Goal: Check status: Check status

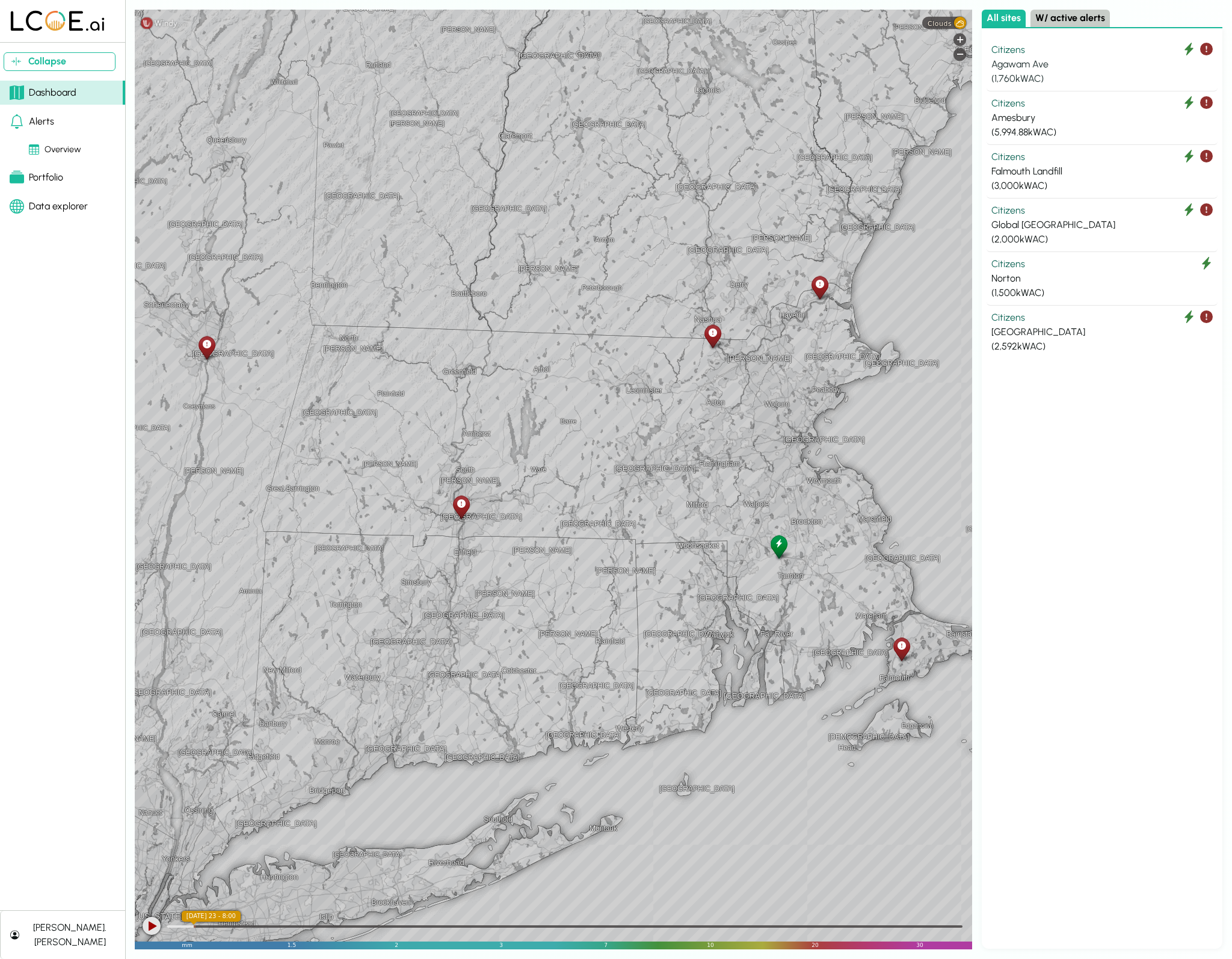
click at [1065, 52] on div "Citizens" at bounding box center [1102, 50] width 221 height 14
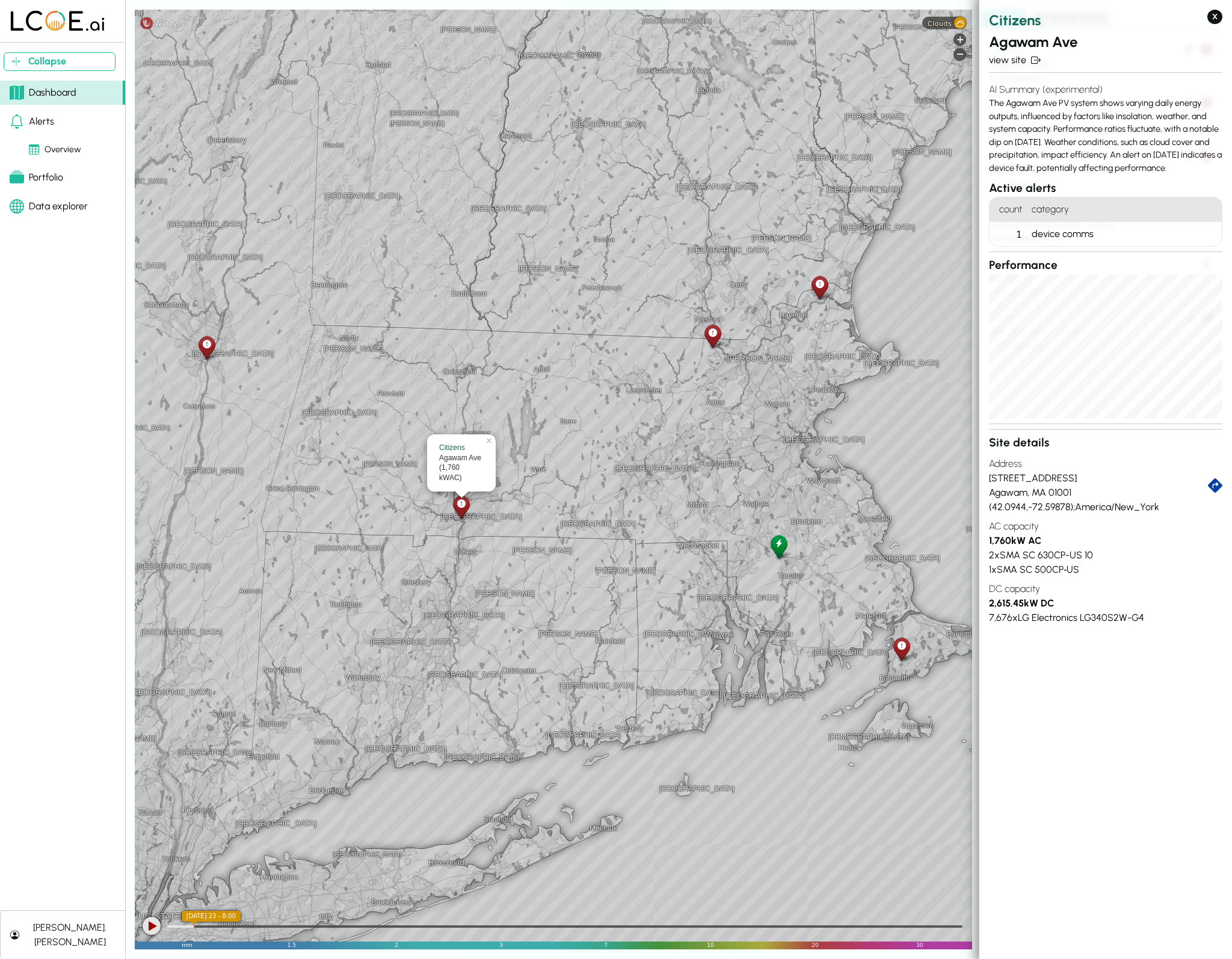
click at [714, 333] on icon at bounding box center [712, 333] width 8 height 12
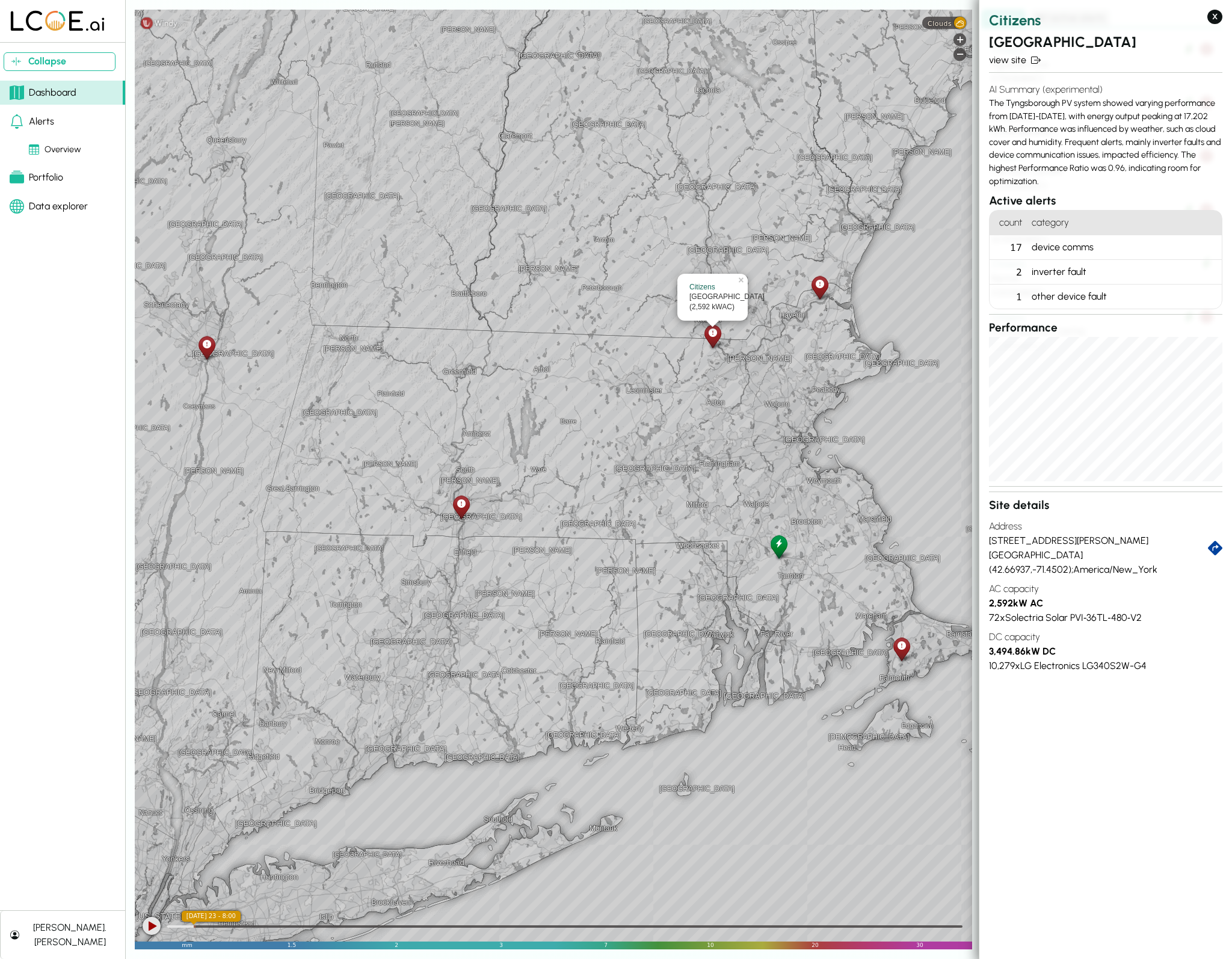
click at [1077, 247] on div "device comms" at bounding box center [1124, 248] width 195 height 25
click at [1000, 59] on link "view site" at bounding box center [1105, 60] width 233 height 14
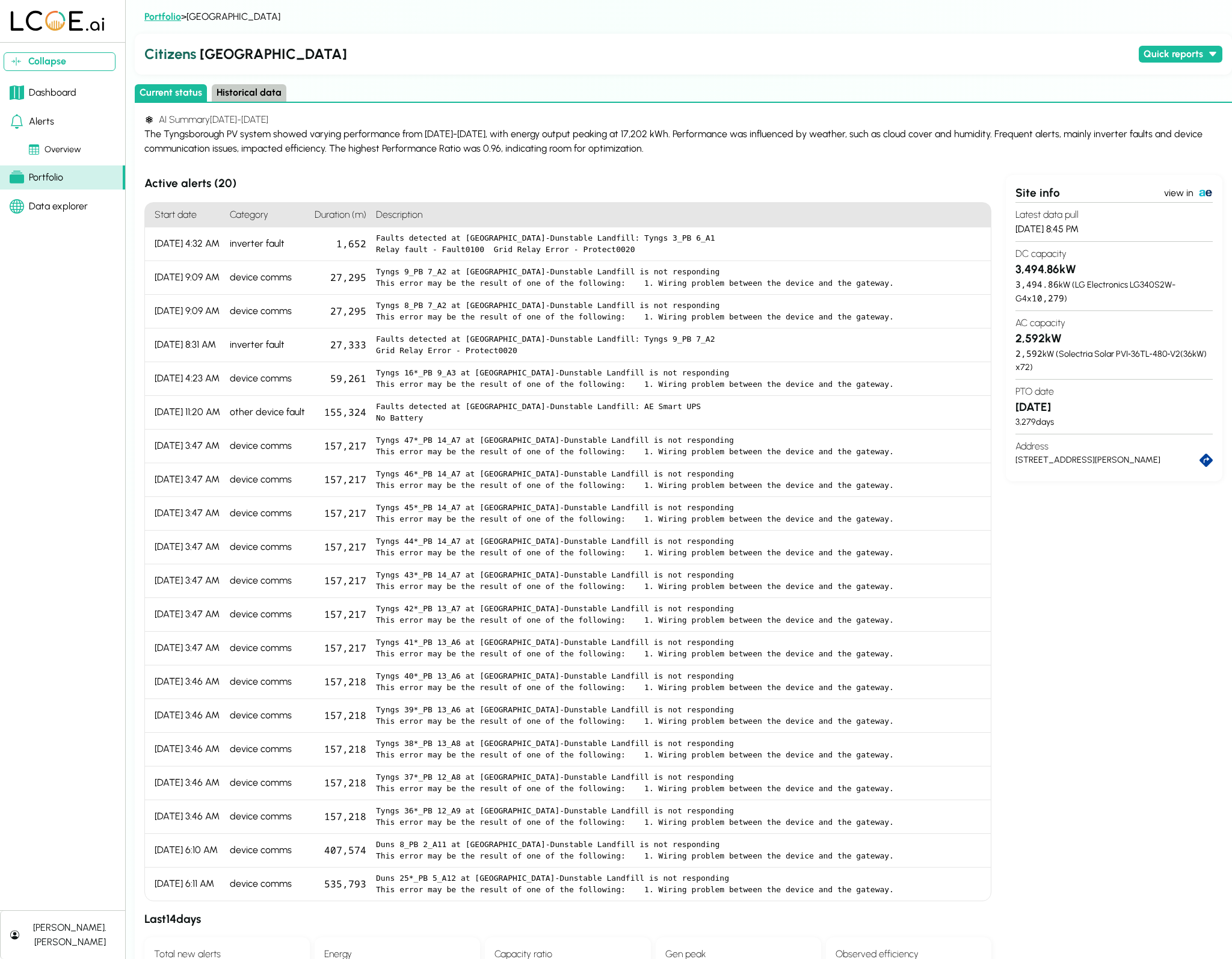
click at [160, 20] on link "Portfolio" at bounding box center [163, 17] width 36 height 12
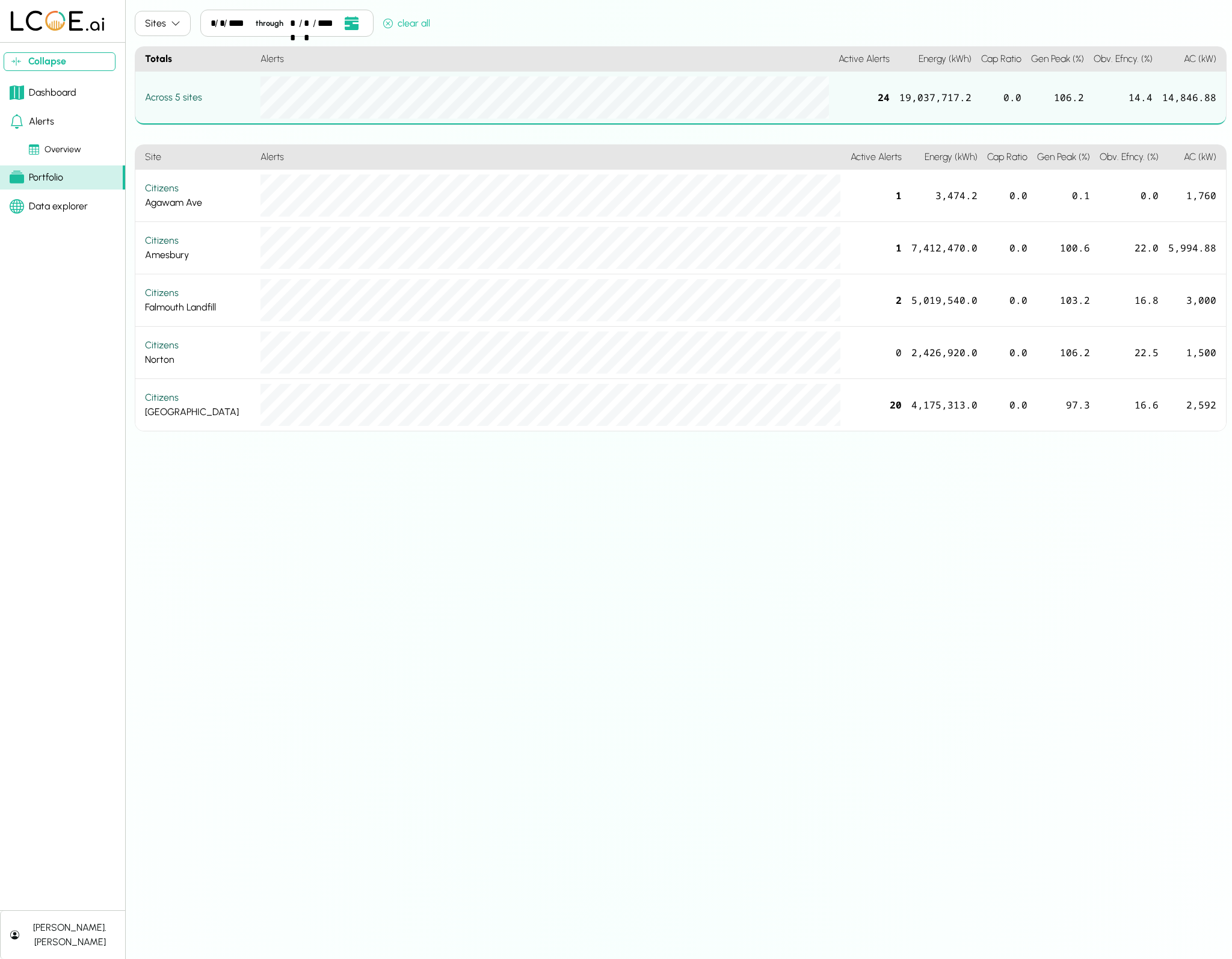
click at [68, 91] on div "Dashboard" at bounding box center [43, 93] width 67 height 14
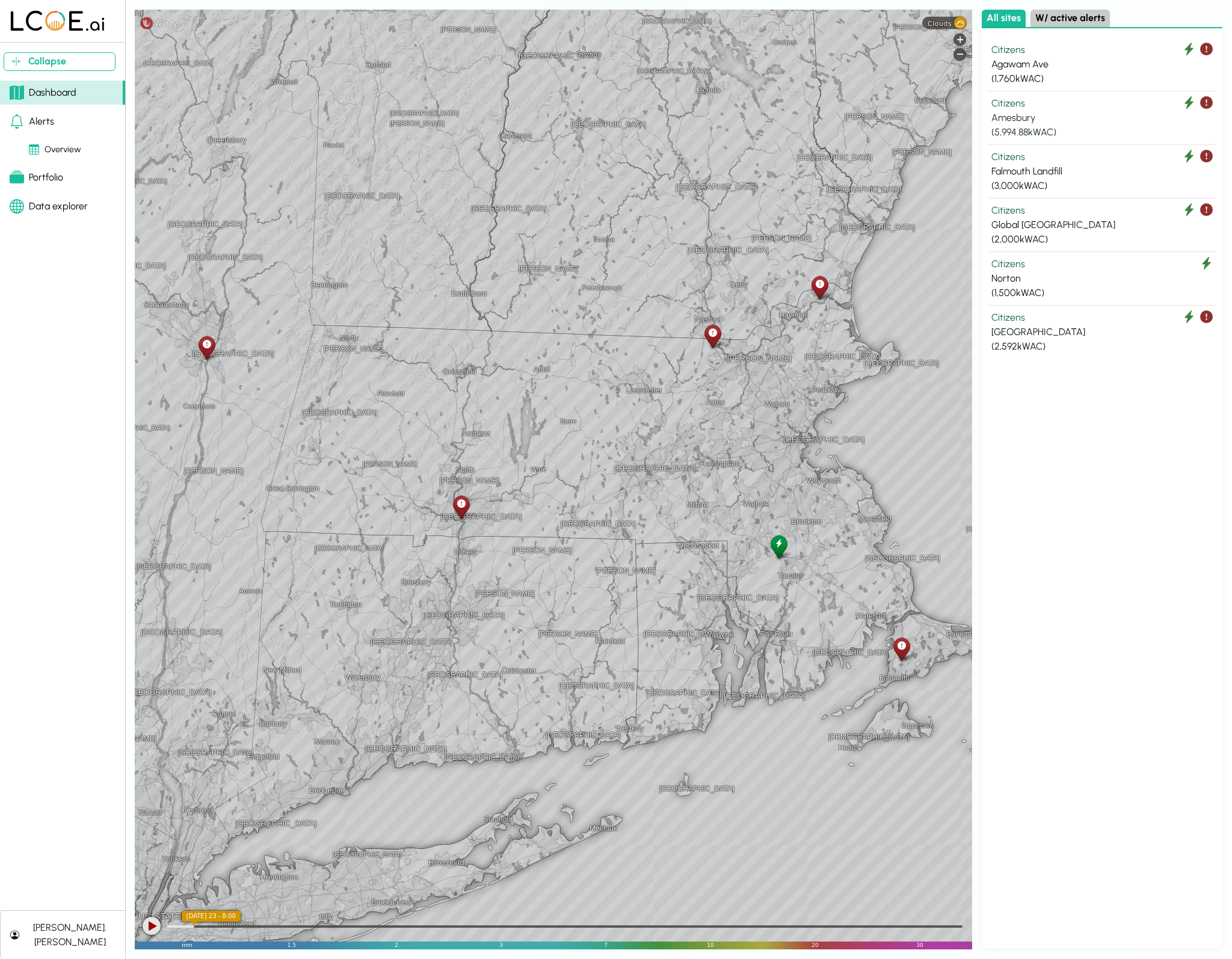
click at [1033, 130] on div "( 5,994.88 kWAC)" at bounding box center [1102, 132] width 221 height 14
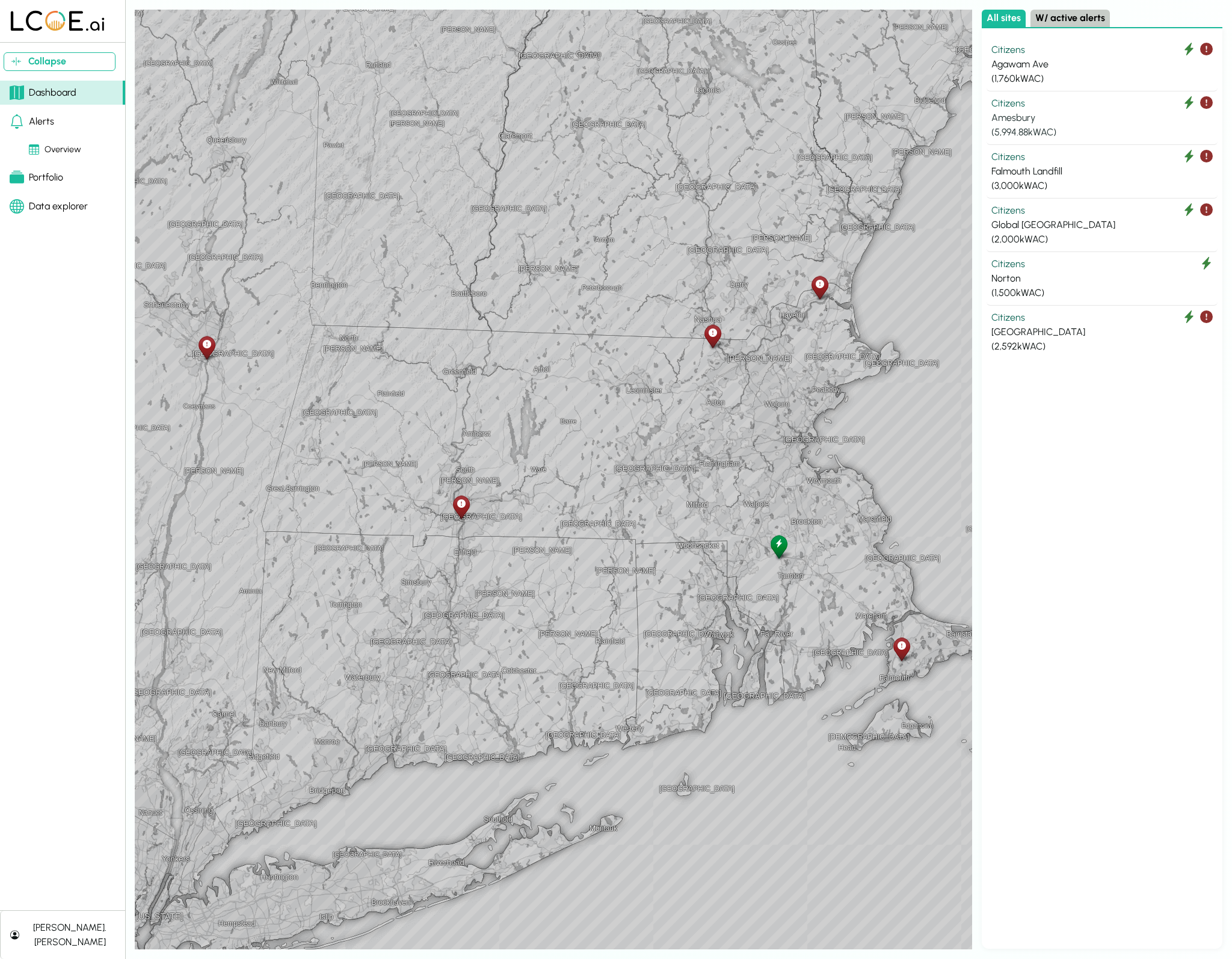
click at [1024, 109] on div "Citizens" at bounding box center [1102, 104] width 221 height 14
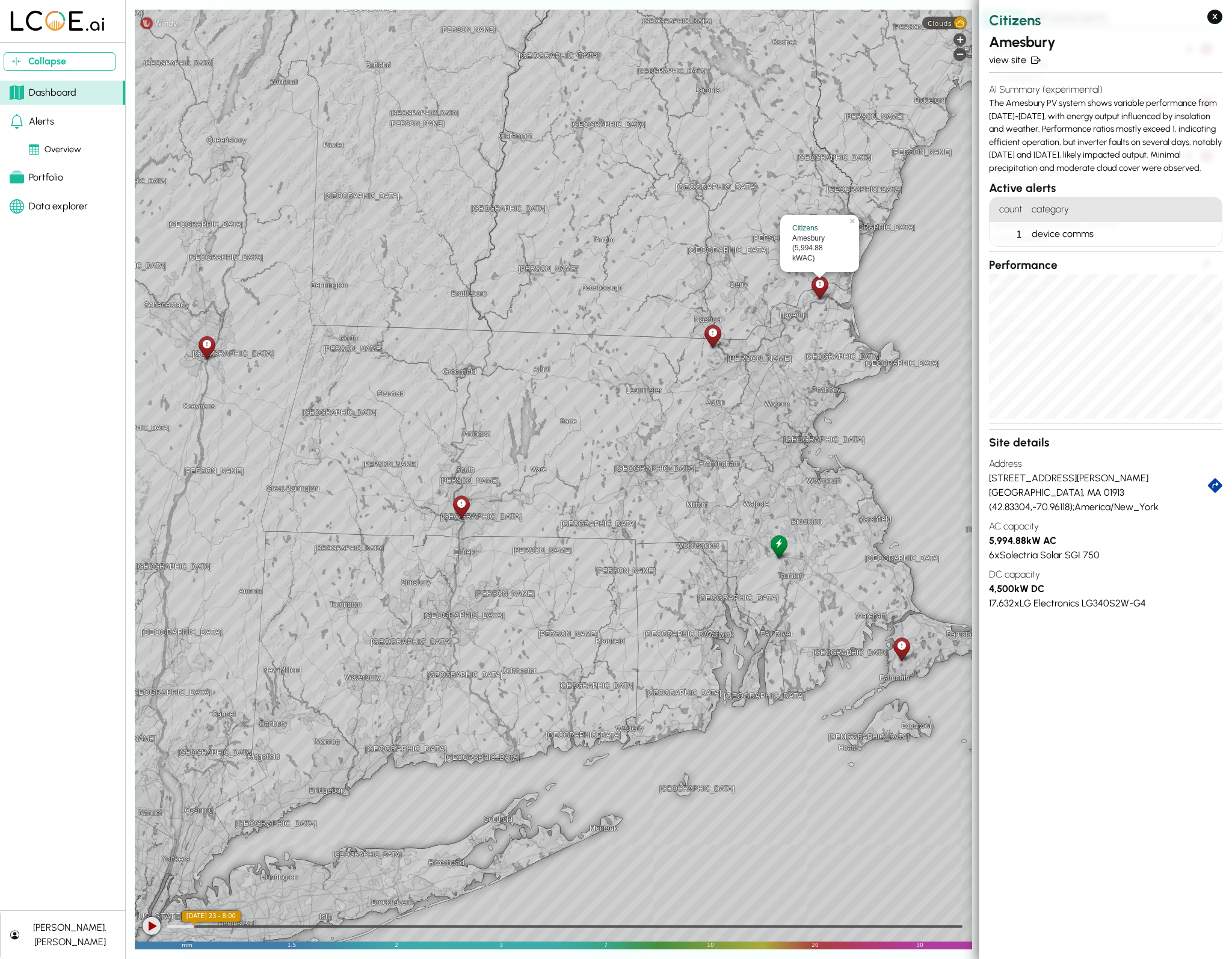
click at [1056, 245] on div "device comms" at bounding box center [1124, 234] width 195 height 24
click at [1012, 63] on link "view site" at bounding box center [1105, 60] width 233 height 14
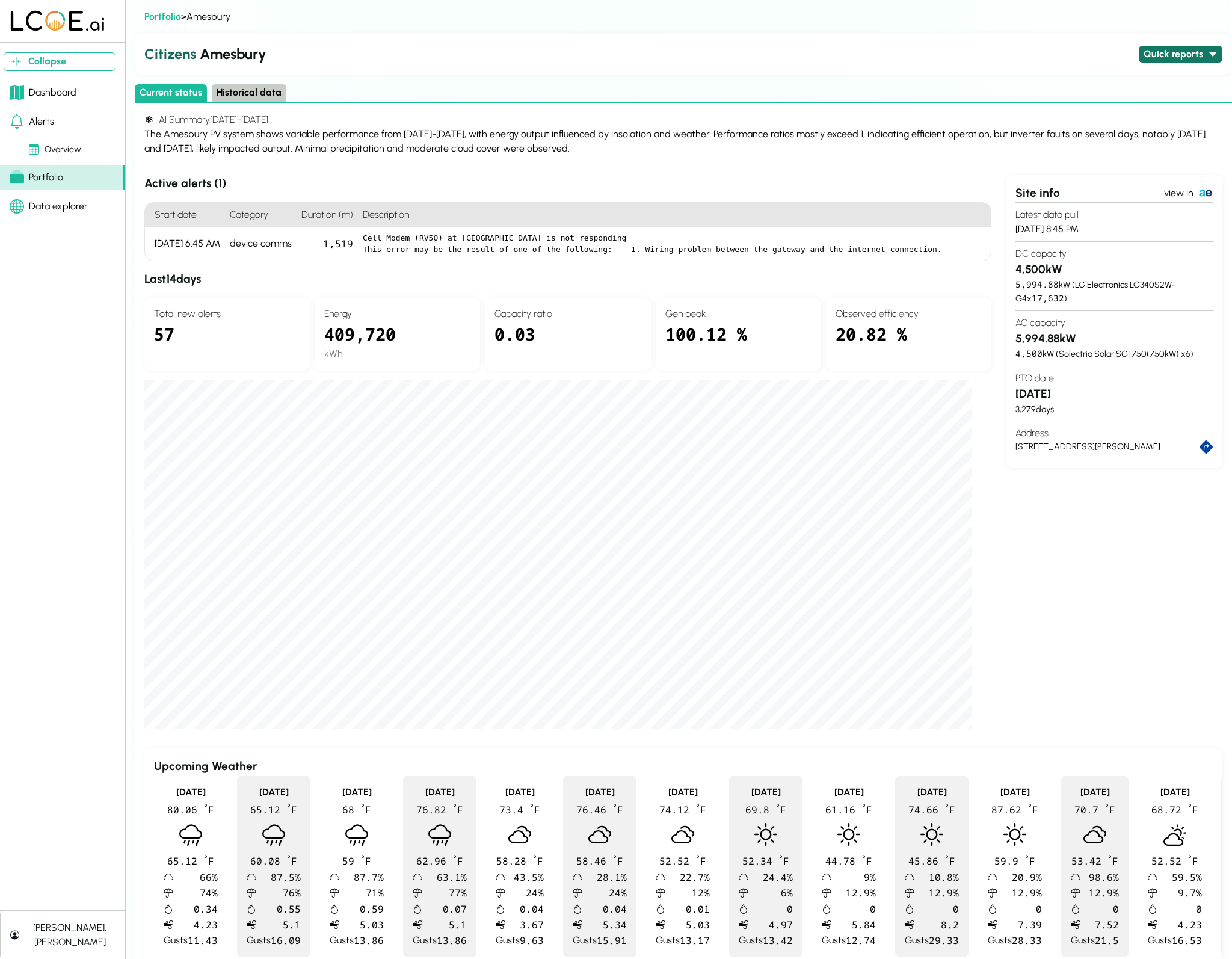
click at [1153, 46] on button "Quick reports" at bounding box center [1180, 54] width 83 height 18
click at [1113, 88] on button "Daily production - last 30 days" at bounding box center [1119, 89] width 139 height 18
